Goal: Transaction & Acquisition: Purchase product/service

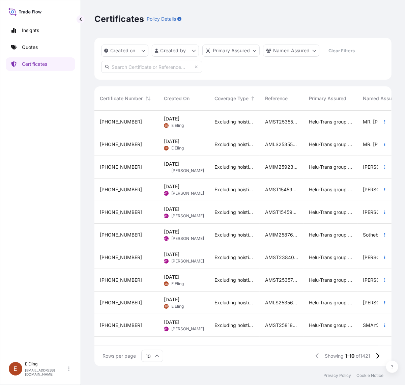
scroll to position [253, 291]
click at [32, 42] on link "Quotes" at bounding box center [40, 46] width 69 height 13
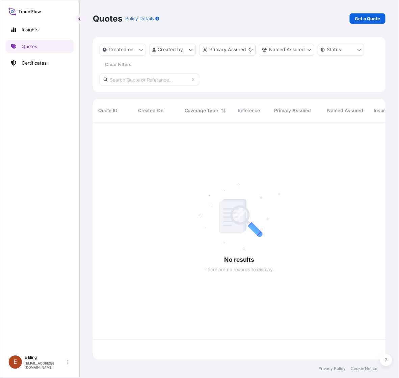
scroll to position [238, 291]
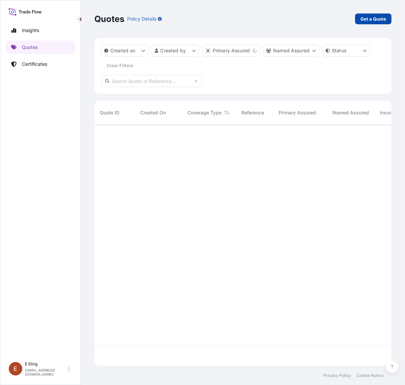
click at [371, 17] on p "Get a Quote" at bounding box center [374, 19] width 26 height 7
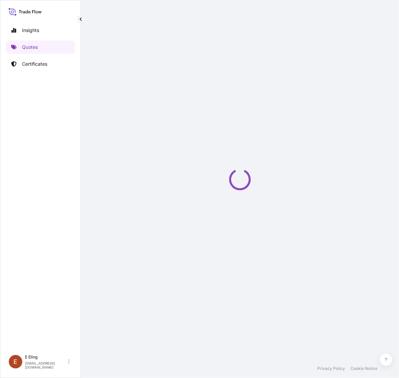
select select "AIR"
select select "27"
select select "Transit"
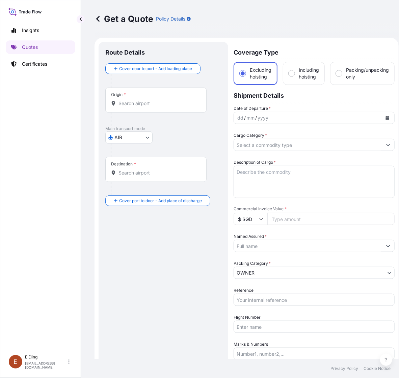
scroll to position [11, 0]
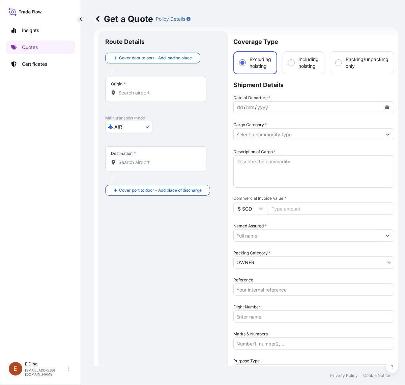
click at [136, 124] on body "Insights Quotes Certificates [PERSON_NAME] [EMAIL_ADDRESS][DOMAIN_NAME] Get a Q…" at bounding box center [202, 192] width 405 height 385
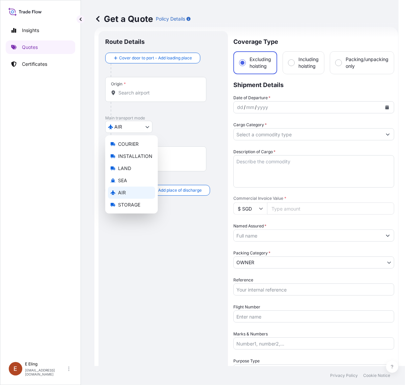
click at [133, 193] on div "AIR" at bounding box center [131, 193] width 47 height 12
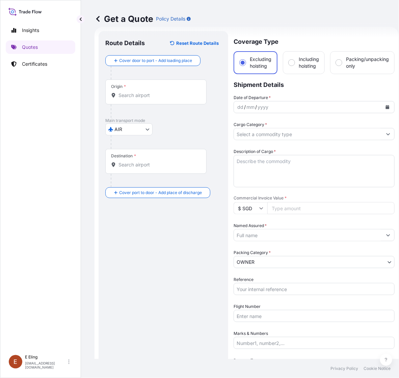
click at [149, 88] on div "Origin *" at bounding box center [155, 92] width 101 height 25
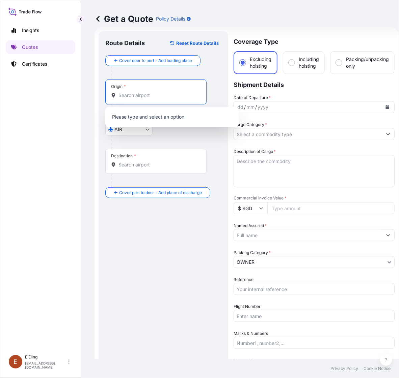
click at [136, 94] on input "Origin *" at bounding box center [158, 95] width 80 height 7
type input "s"
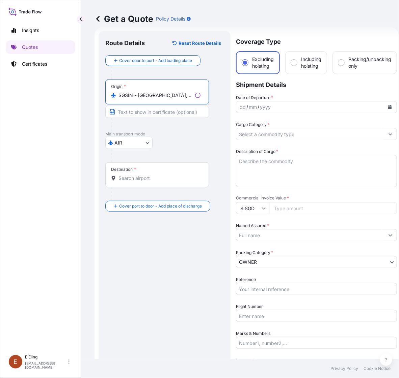
type input "SGSIN - [GEOGRAPHIC_DATA], [GEOGRAPHIC_DATA]"
click at [134, 174] on div "Destination *" at bounding box center [157, 175] width 104 height 25
click at [134, 175] on input "Destination *" at bounding box center [159, 178] width 82 height 7
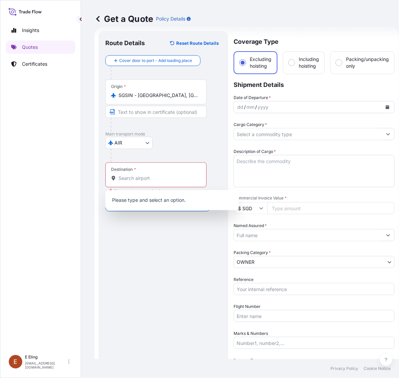
click at [149, 174] on div "Destination *" at bounding box center [155, 175] width 101 height 25
click at [149, 175] on input "Destination * Please select a destination" at bounding box center [158, 178] width 80 height 7
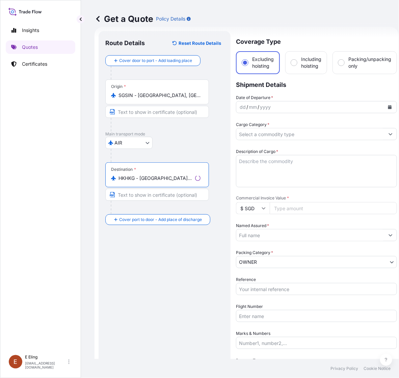
type input "HKHKG - [GEOGRAPHIC_DATA], [GEOGRAPHIC_DATA]"
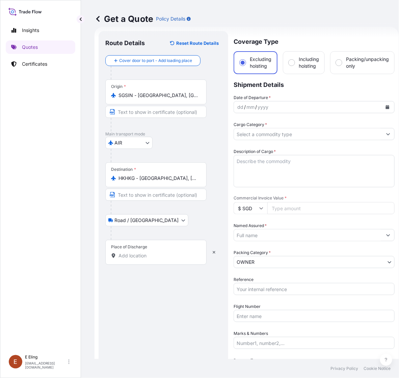
click at [135, 262] on div "Place of Discharge" at bounding box center [155, 252] width 101 height 25
click at [135, 259] on input "Place of Discharge" at bounding box center [158, 256] width 80 height 7
paste input "Maison - Landmark Chater, [STREET_ADDRESS]"
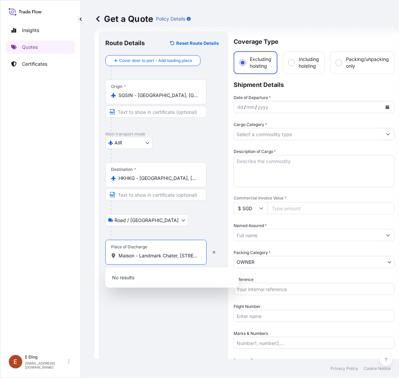
scroll to position [0, 42]
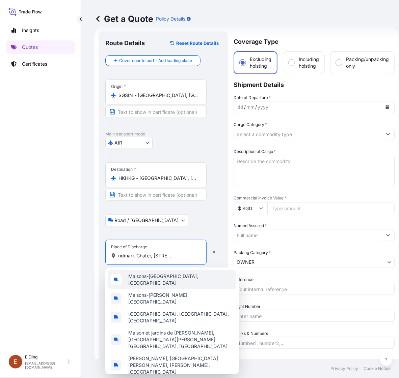
click at [148, 256] on input "Maison - Landmark Chater, [STREET_ADDRESS]" at bounding box center [158, 256] width 80 height 7
click at [123, 260] on div "Place of Discharge Maison - Landmark Chater, [STREET_ADDRESS]" at bounding box center [155, 252] width 101 height 25
click at [123, 259] on input "Maison - Landmark Chater, [STREET_ADDRESS]" at bounding box center [158, 256] width 80 height 7
drag, startPoint x: 139, startPoint y: 257, endPoint x: 64, endPoint y: 257, distance: 74.9
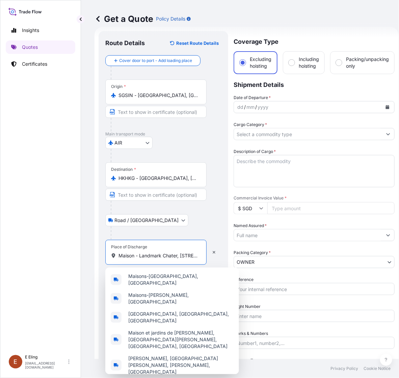
click at [64, 257] on div "Insights Quotes Certificates [PERSON_NAME] [EMAIL_ADDRESS][DOMAIN_NAME] Get a Q…" at bounding box center [199, 189] width 399 height 378
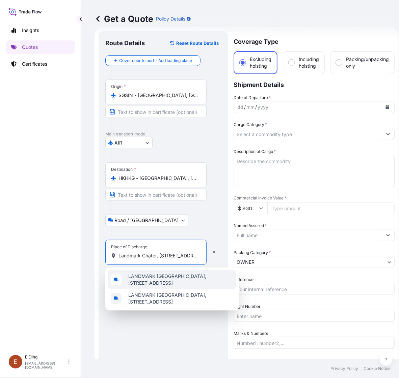
click at [181, 277] on span "LANDMARK [GEOGRAPHIC_DATA], [STREET_ADDRESS]" at bounding box center [180, 279] width 105 height 13
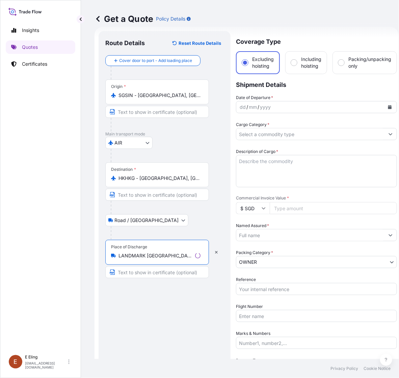
type input "LANDMARK [GEOGRAPHIC_DATA], [STREET_ADDRESS]"
click at [388, 107] on icon "Calendar" at bounding box center [390, 107] width 4 height 4
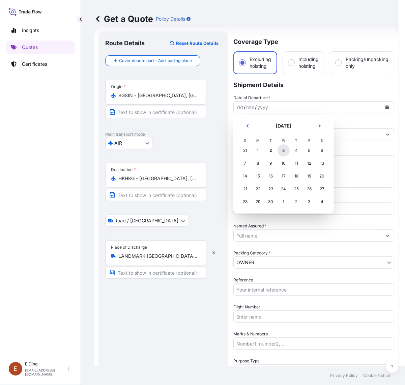
click at [285, 149] on div "3" at bounding box center [284, 150] width 12 height 12
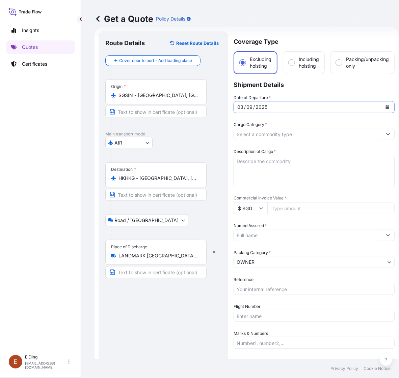
click at [260, 130] on input "Cargo Category *" at bounding box center [308, 134] width 148 height 12
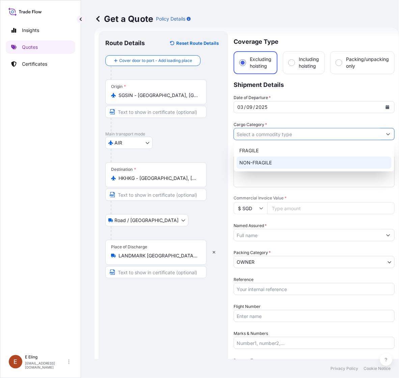
click at [266, 164] on div "NON-FRAGILE" at bounding box center [313, 163] width 155 height 12
type input "NON-FRAGILE"
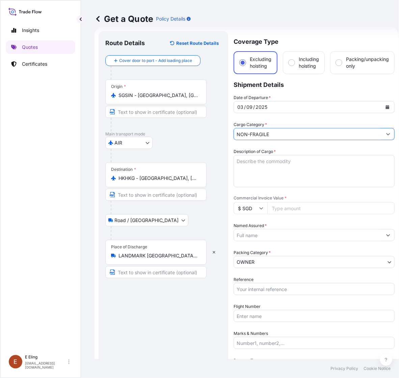
click at [279, 159] on textarea "Description of Cargo *" at bounding box center [313, 171] width 161 height 32
type textarea "I"
type textarea "Inland transit"
click at [135, 98] on input "SGSIN - [GEOGRAPHIC_DATA], [GEOGRAPHIC_DATA]" at bounding box center [158, 95] width 80 height 7
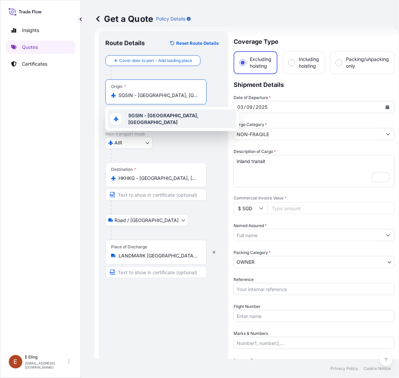
click at [158, 182] on div "Destination * HKHKG - [GEOGRAPHIC_DATA], [GEOGRAPHIC_DATA]" at bounding box center [155, 175] width 101 height 25
click at [158, 182] on input "HKHKG - [GEOGRAPHIC_DATA], [GEOGRAPHIC_DATA]" at bounding box center [158, 178] width 80 height 7
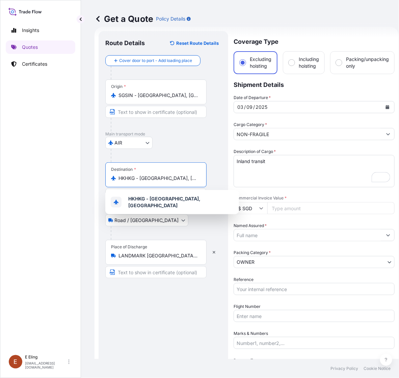
click at [156, 180] on input "HKHKG - [GEOGRAPHIC_DATA], [GEOGRAPHIC_DATA]" at bounding box center [158, 178] width 80 height 7
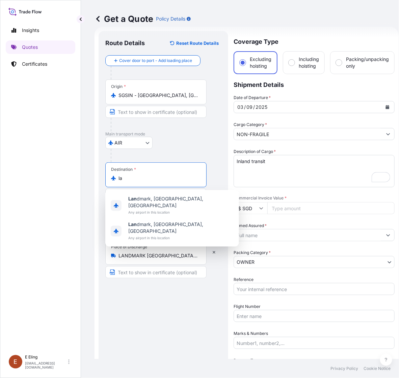
type input "l"
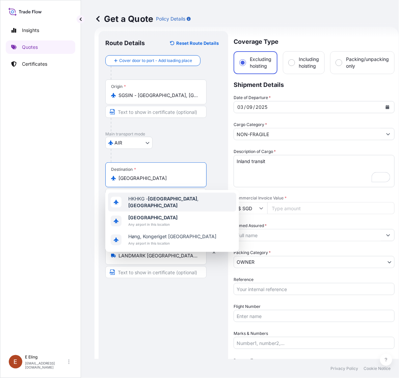
type input "HKHKG - [GEOGRAPHIC_DATA], [GEOGRAPHIC_DATA]"
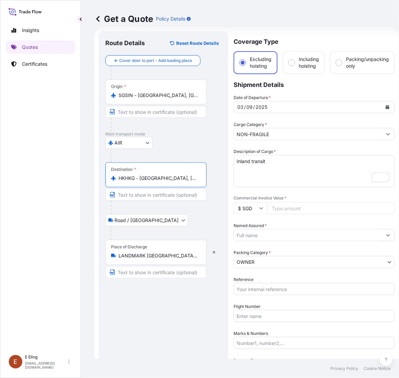
click at [277, 163] on textarea "Inland transit" at bounding box center [313, 171] width 161 height 32
drag, startPoint x: 275, startPoint y: 162, endPoint x: 168, endPoint y: 164, distance: 107.3
click at [168, 164] on form "Route Details Reset Route Details Cover door to port - Add loading place Place …" at bounding box center [246, 242] width 304 height 431
click at [247, 178] on textarea "Transit via Air" at bounding box center [313, 171] width 161 height 32
paste textarea "[DATE]"
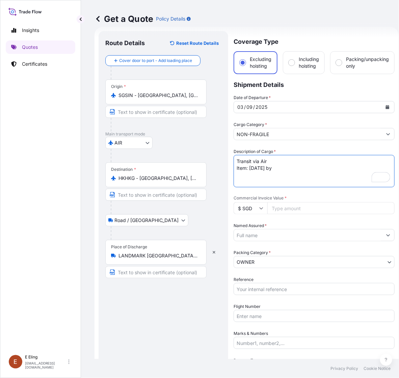
click at [297, 169] on textarea "Transit via Air Item: [DATE] by" at bounding box center [313, 171] width 161 height 32
drag, startPoint x: 305, startPoint y: 174, endPoint x: 303, endPoint y: 171, distance: 4.4
click at [305, 174] on textarea "Transit via Air Item: [DATE] by" at bounding box center [313, 171] width 161 height 32
paste textarea "Zao Wou-Ki"
click at [312, 166] on textarea "Transit via Air Item: [DATE] by [PERSON_NAME] (" at bounding box center [313, 171] width 161 height 32
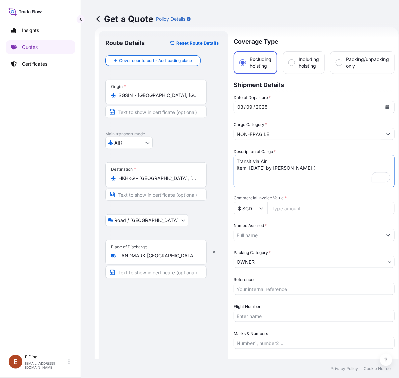
paste textarea "SG250902001"
click at [351, 170] on textarea "Transit via Air Item: [DATE] by [PERSON_NAME]-Ki (SG250902001)" at bounding box center [313, 171] width 161 height 32
paste textarea "DDH5Q"
type textarea "Transit via Air Item: [DATE] by [PERSON_NAME]-Ki (SG250902001) - DDH5Q"
click at [287, 205] on input "Commercial Invoice Value *" at bounding box center [330, 208] width 127 height 12
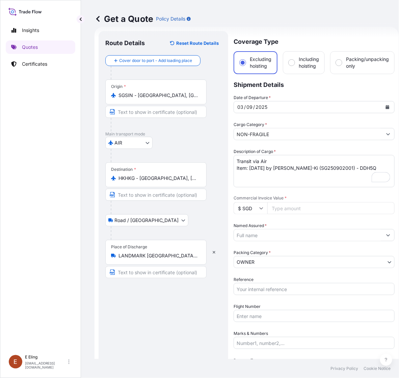
click at [295, 203] on input "Commercial Invoice Value *" at bounding box center [330, 208] width 127 height 12
paste input "19476000.00"
type input "19476000.00"
click at [280, 233] on input "Named Assured *" at bounding box center [308, 235] width 148 height 12
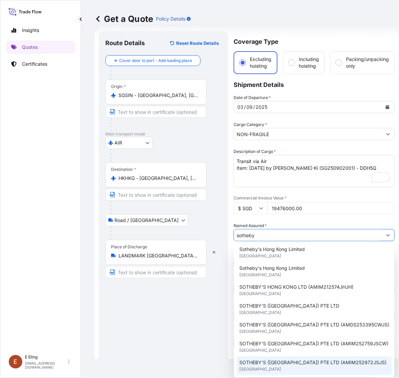
scroll to position [84, 0]
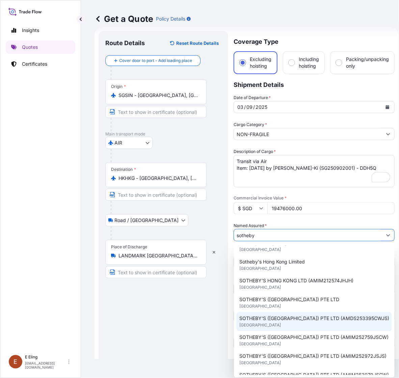
click at [324, 325] on div "SOTHEBY'S ([GEOGRAPHIC_DATA]) PTE LTD (AMDS253395CWJS) [GEOGRAPHIC_DATA]" at bounding box center [313, 322] width 155 height 19
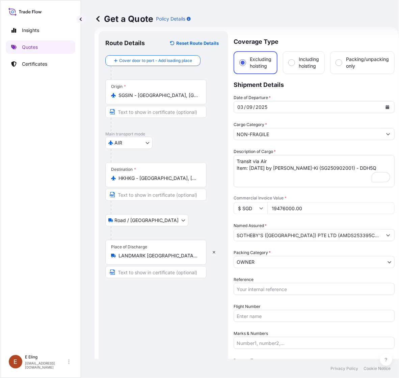
click at [319, 239] on input "SOTHEBY'S ([GEOGRAPHIC_DATA]) PTE LTD (AMDS253395CWJS)" at bounding box center [308, 235] width 148 height 12
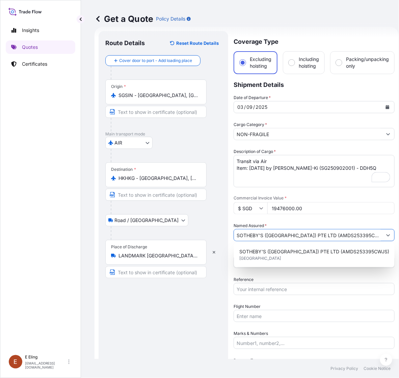
drag, startPoint x: 318, startPoint y: 235, endPoint x: 363, endPoint y: 235, distance: 44.9
click at [363, 235] on input "SOTHEBY'S ([GEOGRAPHIC_DATA]) PTE LTD (AMDS253395CWJS)" at bounding box center [308, 235] width 148 height 12
paste input "IM253622JSCW"
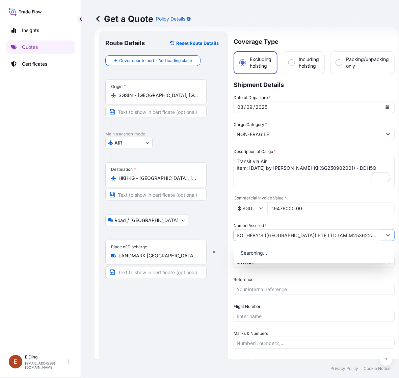
type input "SOTHEBY'S ([GEOGRAPHIC_DATA]) PTE LTD (AMIM253622JSCW)"
click at [260, 289] on input "Reference" at bounding box center [313, 289] width 161 height 12
paste input "AMIM253622JSCW"
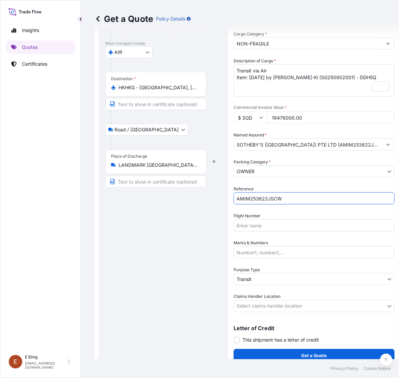
scroll to position [0, 0]
type input "AMIM253622JSCW"
click at [265, 270] on body "Insights Quotes Certificates [PERSON_NAME] [EMAIL_ADDRESS][DOMAIN_NAME] Get a Q…" at bounding box center [199, 189] width 399 height 378
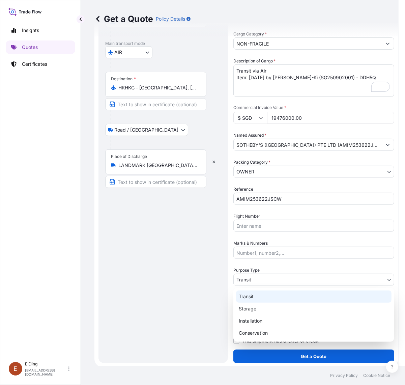
click at [263, 296] on div "Transit" at bounding box center [313, 296] width 155 height 12
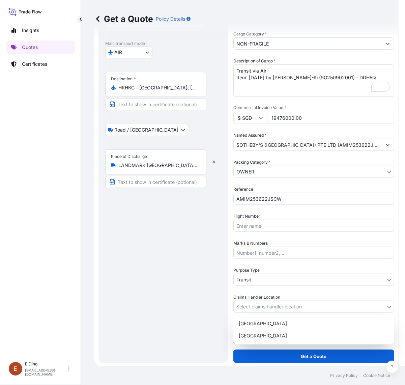
click at [262, 306] on body "Insights Quotes Certificates [PERSON_NAME] [EMAIL_ADDRESS][DOMAIN_NAME] Get a Q…" at bounding box center [199, 192] width 399 height 385
click at [256, 338] on div "[GEOGRAPHIC_DATA]" at bounding box center [313, 336] width 155 height 12
select select "[GEOGRAPHIC_DATA]"
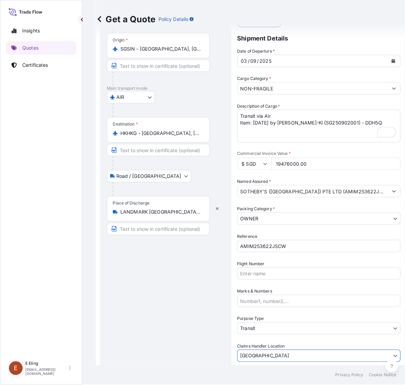
scroll to position [102, 0]
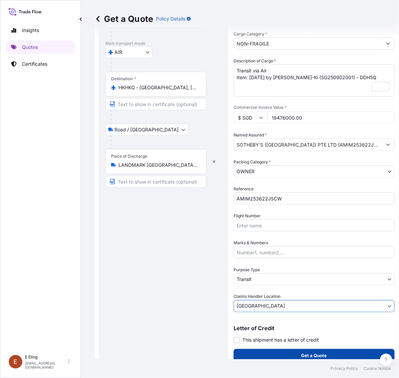
click at [312, 353] on p "Get a Quote" at bounding box center [314, 356] width 26 height 7
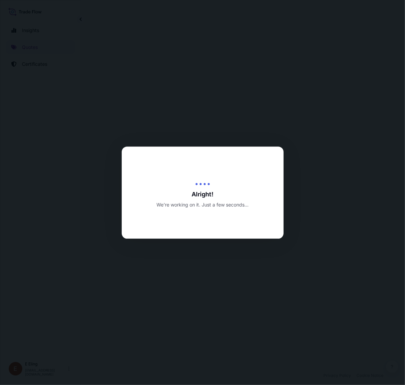
select select "AIR"
select select "Road / [GEOGRAPHIC_DATA]"
select select "Transit"
select select "[GEOGRAPHIC_DATA]"
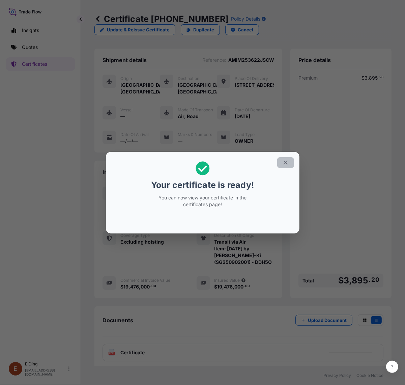
click at [284, 162] on icon "button" at bounding box center [286, 163] width 6 height 6
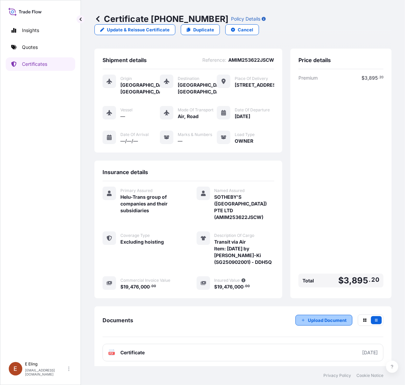
click at [308, 323] on p "Upload Document" at bounding box center [327, 320] width 39 height 7
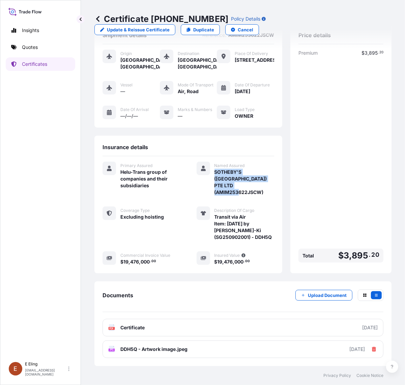
drag, startPoint x: 211, startPoint y: 179, endPoint x: 213, endPoint y: 246, distance: 66.8
click at [276, 193] on div "Shipment details Reference : AMIM253622JSCW Origin [GEOGRAPHIC_DATA], [GEOGRAPH…" at bounding box center [242, 149] width 297 height 250
copy span "SOTHEBY'S ([GEOGRAPHIC_DATA]) PTE LTD (AMIM253622JSCW)"
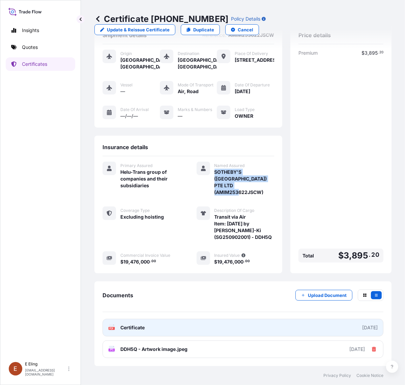
click at [178, 324] on link "PDF Certificate [DATE]" at bounding box center [243, 328] width 281 height 18
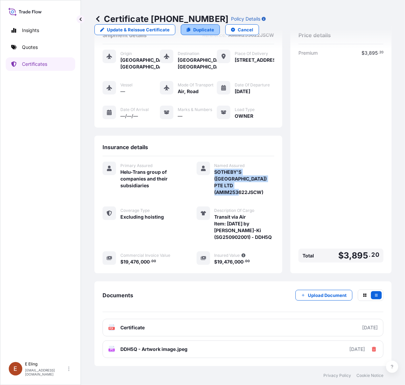
click at [204, 31] on p "Duplicate" at bounding box center [203, 29] width 21 height 7
select select "AIR"
select select "Road / [GEOGRAPHIC_DATA]"
select select "Transit"
select select "[GEOGRAPHIC_DATA]"
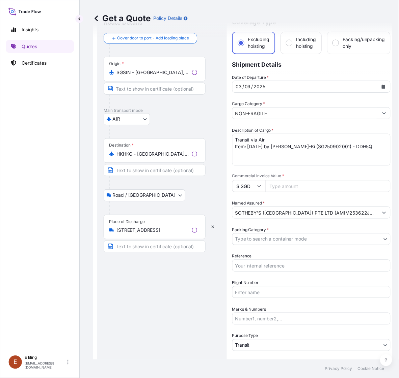
scroll to position [11, 0]
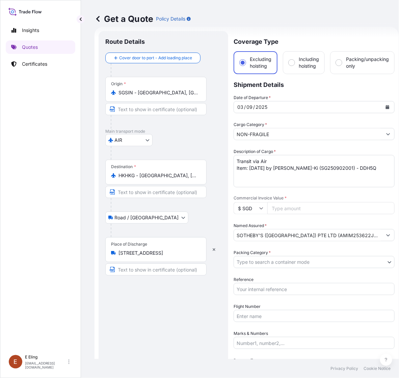
click at [250, 174] on textarea "Transit via Air Item: [DATE] by [PERSON_NAME]-Ki (SG250902001) - DDH5Q" at bounding box center [313, 171] width 161 height 32
drag, startPoint x: 249, startPoint y: 169, endPoint x: 266, endPoint y: 168, distance: 17.6
click at [266, 168] on textarea "Transit via Air Item: [DATE] by [PERSON_NAME]-Ki (SG250902001) - DDH5Q" at bounding box center [313, 171] width 161 height 32
paste textarea "Peking Opera"
drag, startPoint x: 317, startPoint y: 169, endPoint x: 348, endPoint y: 169, distance: 30.7
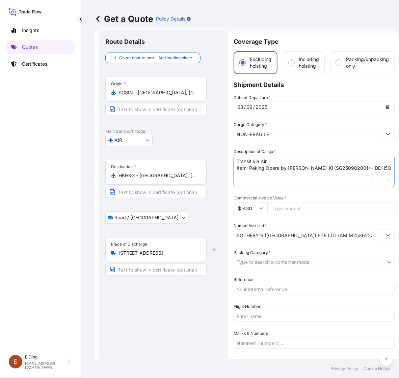
click at [348, 169] on textarea "Transit via Air Item: [DATE] by [PERSON_NAME]-Ki (SG250902001) - DDH5Q" at bounding box center [313, 171] width 161 height 32
paste textarea "6"
type textarea "Transit via Air Item: Peking Opera by [PERSON_NAME]-Ki (SG250902006) - DDH5Q"
click at [359, 168] on textarea "Transit via Air Item: [DATE] by [PERSON_NAME]-Ki (SG250902001) - DDH5Q" at bounding box center [313, 171] width 161 height 32
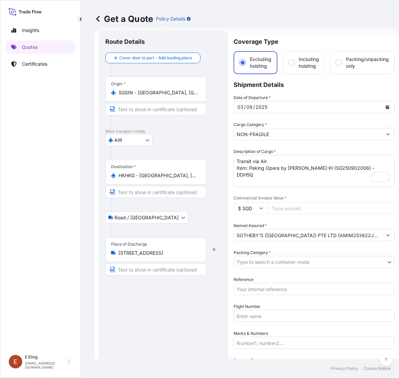
click at [287, 213] on div "Date of Departure * [DATE] Cargo Category * NON-FRAGILE Description of Cargo * …" at bounding box center [313, 248] width 161 height 309
click at [288, 205] on input "Commercial Invoice Value *" at bounding box center [330, 208] width 127 height 12
paste input "7790400.00"
type input "7790400.00"
click at [282, 265] on body "Insights Quotes Certificates [PERSON_NAME] [EMAIL_ADDRESS][DOMAIN_NAME] Get a Q…" at bounding box center [199, 189] width 399 height 378
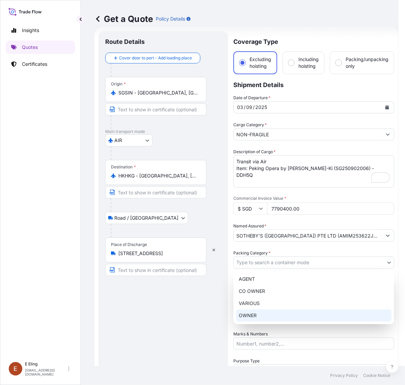
click at [260, 314] on div "OWNER" at bounding box center [313, 315] width 155 height 12
select select "27"
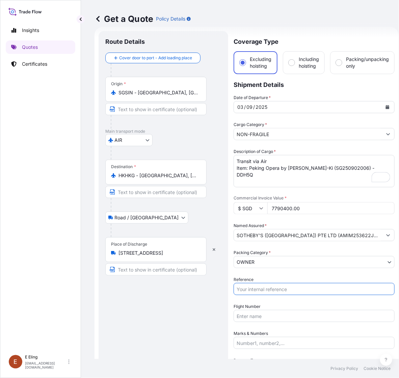
click at [261, 291] on input "Reference" at bounding box center [313, 289] width 161 height 12
drag, startPoint x: 371, startPoint y: 223, endPoint x: 352, endPoint y: 227, distance: 19.9
click at [371, 223] on div "Named Assured * SOTHEBY'S ([GEOGRAPHIC_DATA]) PTE LTD (AMIM253622JSCW)" at bounding box center [313, 232] width 161 height 19
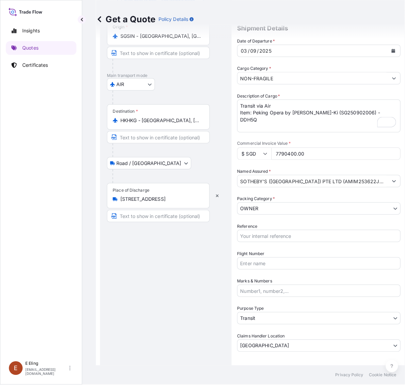
scroll to position [102, 0]
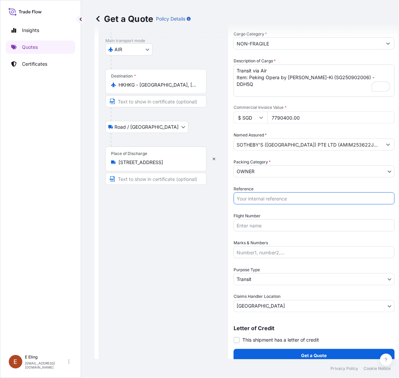
click at [270, 198] on input "Reference" at bounding box center [313, 199] width 161 height 12
paste input "AMIM253622JSCW"
type input "AMIM253622JSCW"
click at [260, 281] on body "Insights Quotes Certificates [PERSON_NAME] [EMAIL_ADDRESS][DOMAIN_NAME] Get a Q…" at bounding box center [199, 189] width 399 height 378
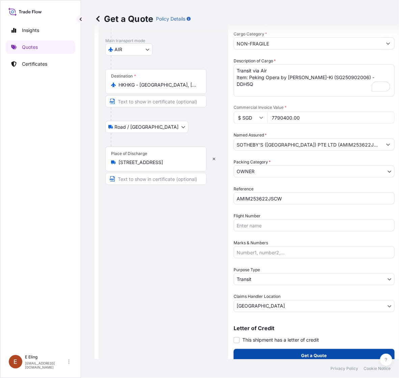
click at [276, 356] on button "Get a Quote" at bounding box center [313, 355] width 161 height 13
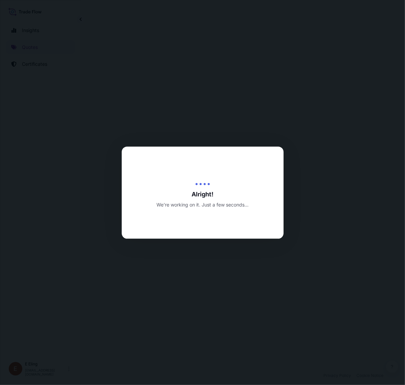
select select "AIR"
select select "Road / [GEOGRAPHIC_DATA]"
select select "Transit"
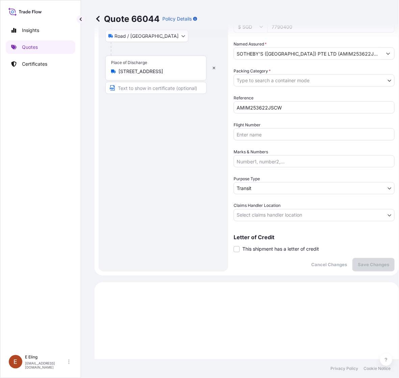
scroll to position [188, 0]
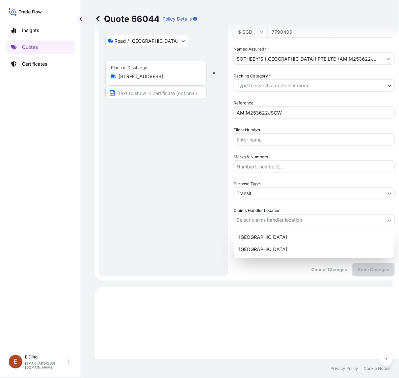
click at [273, 221] on body "Insights Quotes Certificates [PERSON_NAME] [EMAIL_ADDRESS][DOMAIN_NAME] Quote 6…" at bounding box center [196, 189] width 392 height 378
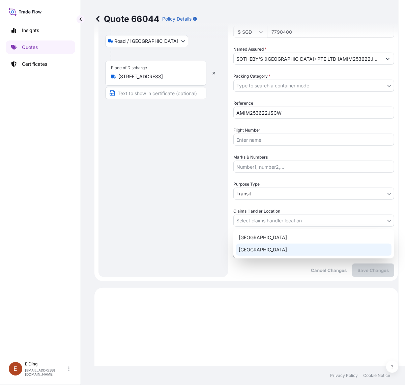
click at [259, 252] on div "[GEOGRAPHIC_DATA]" at bounding box center [313, 250] width 155 height 12
select select "[GEOGRAPHIC_DATA]"
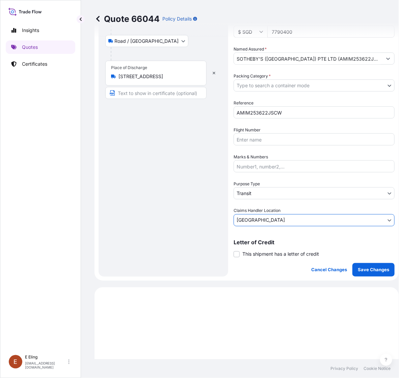
click at [262, 190] on body "Insights Quotes Certificates [PERSON_NAME] [EMAIL_ADDRESS][DOMAIN_NAME] Quote 6…" at bounding box center [199, 189] width 399 height 378
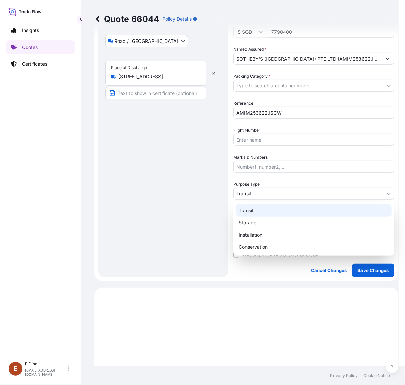
click at [255, 211] on div "Transit" at bounding box center [313, 210] width 155 height 12
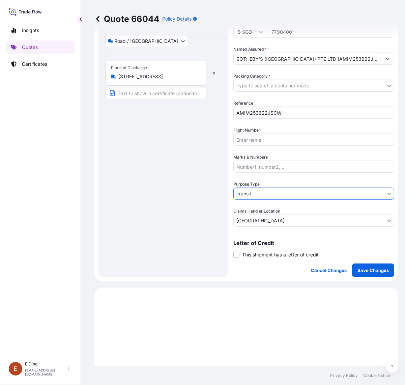
click at [272, 88] on body "Insights Quotes Certificates [PERSON_NAME] [EMAIL_ADDRESS][DOMAIN_NAME] Quote 6…" at bounding box center [202, 192] width 405 height 385
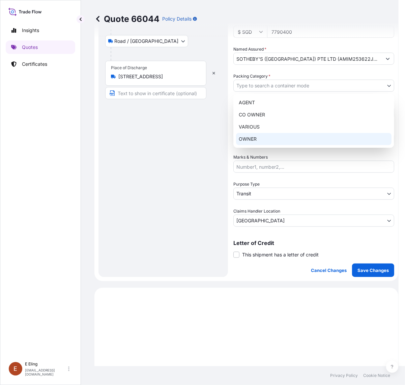
click at [246, 141] on div "OWNER" at bounding box center [313, 139] width 155 height 12
select select "27"
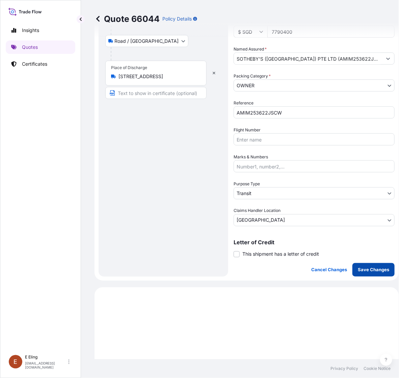
click at [360, 264] on button "Save Changes" at bounding box center [373, 269] width 42 height 13
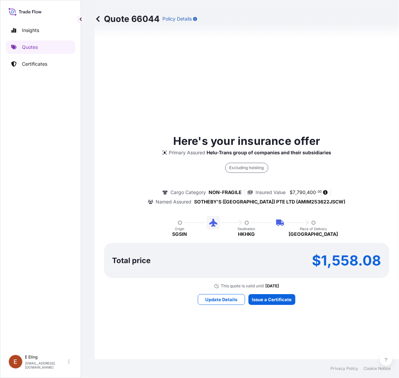
select select "AIR"
select select "Road / [GEOGRAPHIC_DATA]"
select select "Transit"
select select "[GEOGRAPHIC_DATA]"
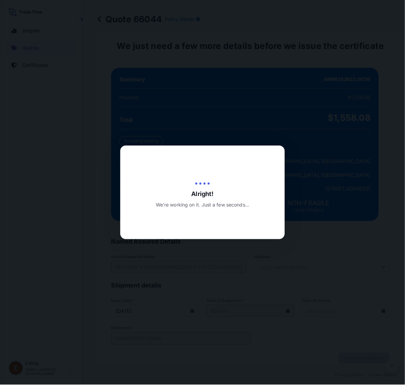
scroll to position [0, 0]
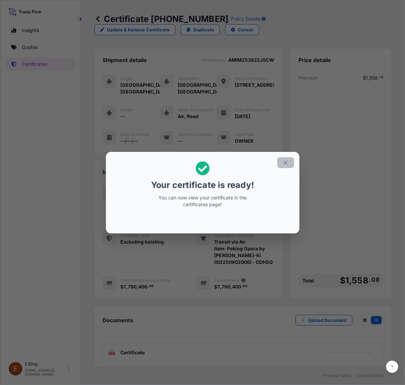
click at [281, 159] on button "button" at bounding box center [285, 162] width 17 height 11
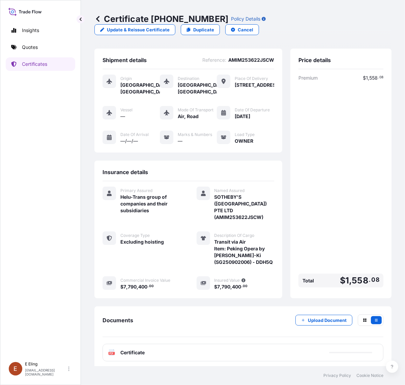
scroll to position [15, 0]
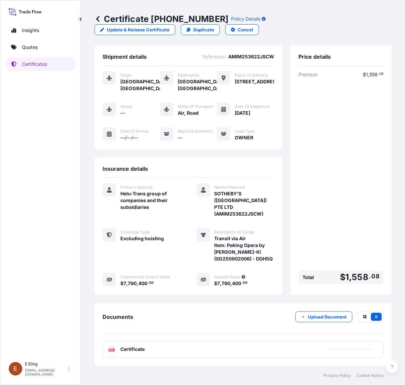
click at [307, 311] on div "Upload Document" at bounding box center [339, 316] width 88 height 11
click at [312, 316] on p "Upload Document" at bounding box center [327, 316] width 39 height 7
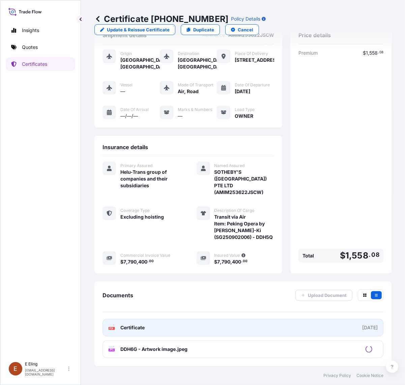
scroll to position [36, 0]
click at [161, 325] on link "PDF Certificate [DATE]" at bounding box center [243, 328] width 281 height 18
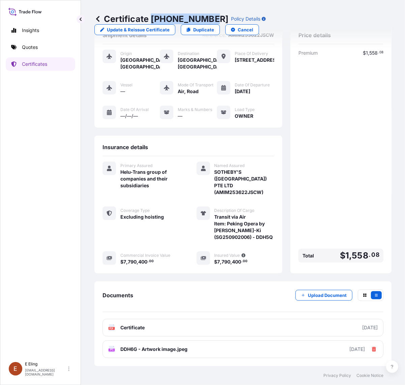
drag, startPoint x: 150, startPoint y: 18, endPoint x: 211, endPoint y: 20, distance: 61.1
click at [210, 20] on p "Certificate [PHONE_NUMBER]" at bounding box center [161, 18] width 134 height 11
copy p "[PHONE_NUMBER]"
click at [328, 169] on div "Premium $ 1 , 558 . 08 Total $ 1 , 558 . 08" at bounding box center [341, 158] width 85 height 216
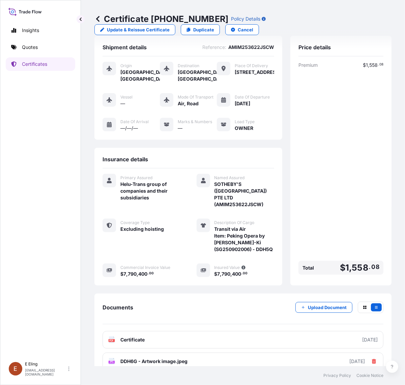
scroll to position [0, 0]
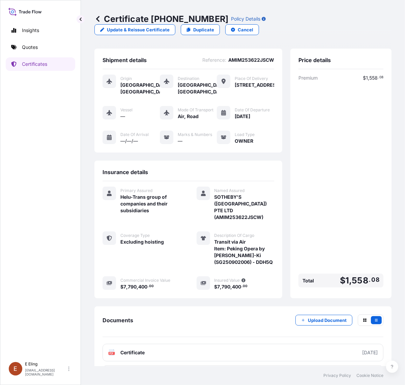
click at [331, 168] on div "Premium $ 1 , 558 . 08 Total $ 1 , 558 . 08" at bounding box center [341, 183] width 85 height 216
click at [48, 47] on link "Quotes" at bounding box center [40, 46] width 69 height 13
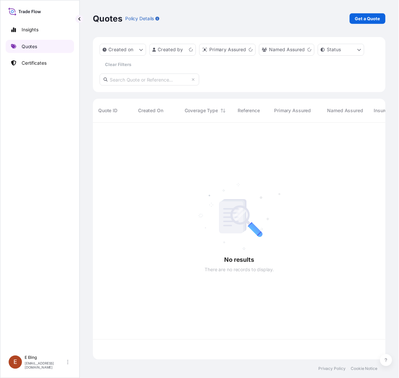
scroll to position [238, 291]
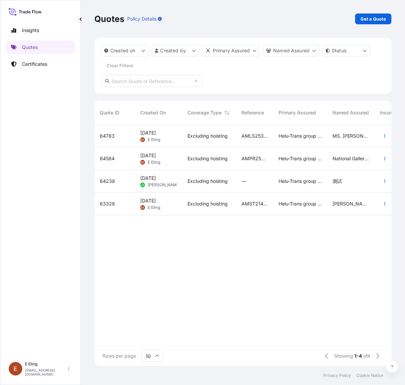
click at [276, 134] on div "Helu-Trans group of companies and their subsidiaries" at bounding box center [300, 136] width 54 height 23
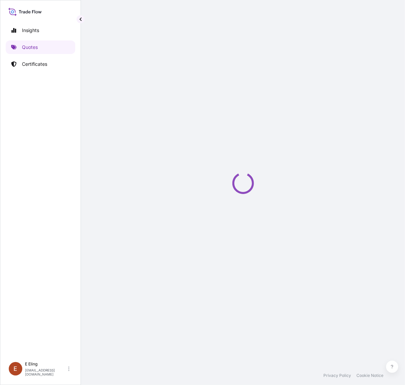
select select "LAND"
select select "Transit"
select select "[GEOGRAPHIC_DATA]"
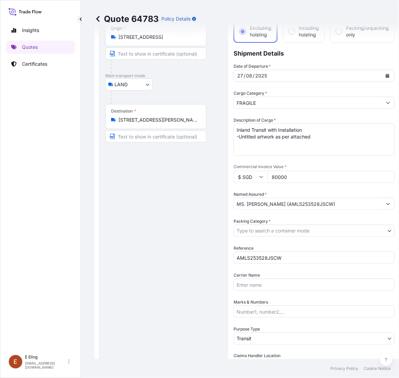
scroll to position [126, 0]
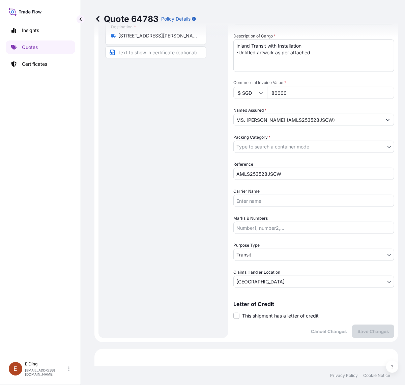
click at [297, 281] on body "Insights Quotes Certificates [PERSON_NAME] [EMAIL_ADDRESS][DOMAIN_NAME] Quote 6…" at bounding box center [202, 192] width 405 height 385
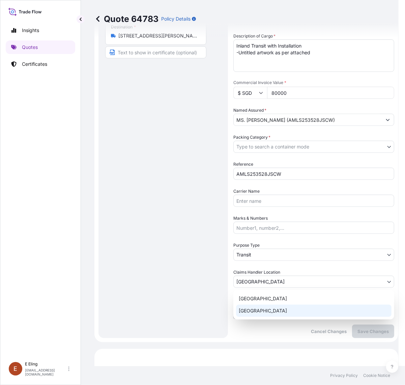
click at [265, 309] on div "[GEOGRAPHIC_DATA]" at bounding box center [313, 311] width 155 height 12
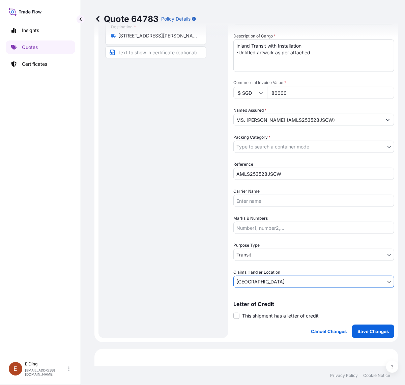
click at [262, 252] on body "Insights Quotes Certificates [PERSON_NAME] [EMAIL_ADDRESS][DOMAIN_NAME] Quote 6…" at bounding box center [202, 192] width 405 height 385
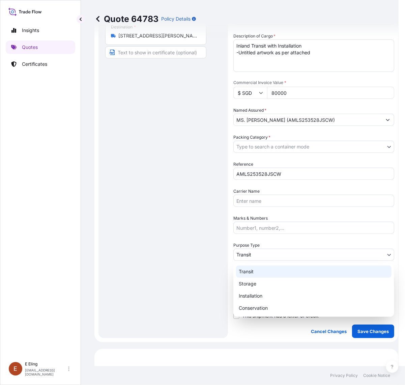
click at [258, 269] on div "Transit" at bounding box center [313, 271] width 155 height 12
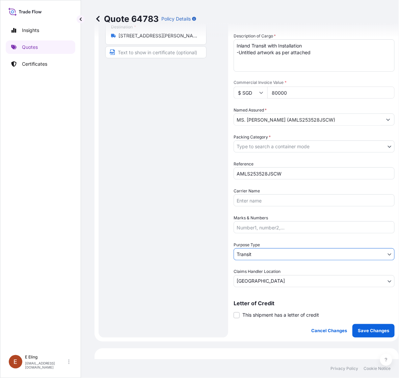
click at [260, 254] on body "Insights Quotes Certificates [PERSON_NAME] [EMAIL_ADDRESS][DOMAIN_NAME] Quote 6…" at bounding box center [199, 189] width 399 height 378
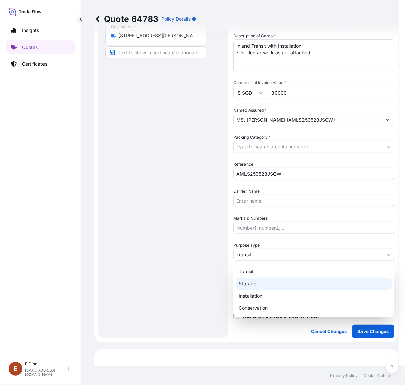
click at [260, 285] on div "Storage" at bounding box center [313, 284] width 155 height 12
select select "Storage"
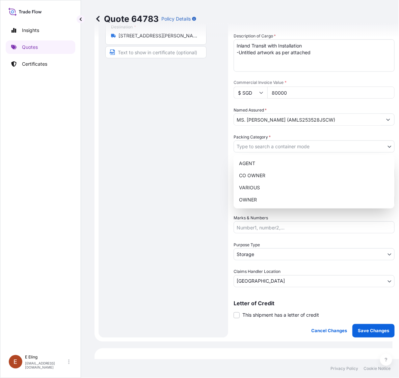
click at [281, 146] on body "Insights Quotes Certificates [PERSON_NAME] [EMAIL_ADDRESS][DOMAIN_NAME] Quote 6…" at bounding box center [196, 189] width 392 height 378
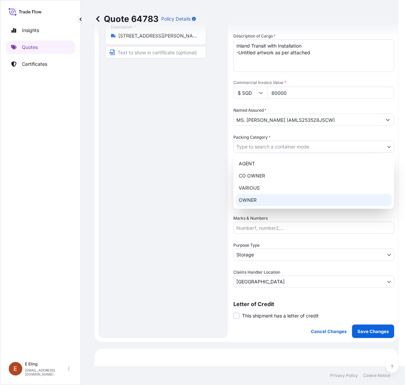
click at [261, 201] on div "OWNER" at bounding box center [313, 200] width 155 height 12
select select "27"
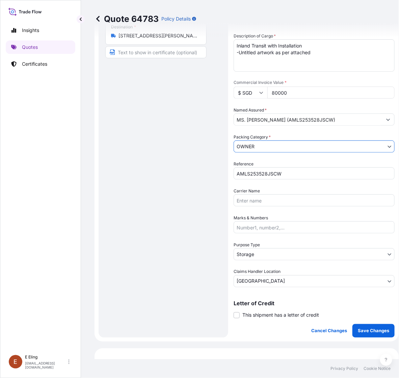
click at [285, 142] on body "Insights Quotes Certificates [PERSON_NAME] [EMAIL_ADDRESS][DOMAIN_NAME] Quote 6…" at bounding box center [199, 189] width 399 height 378
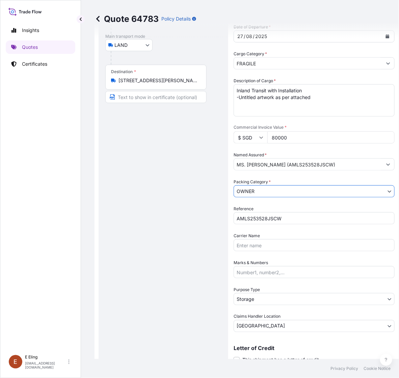
scroll to position [0, 0]
